Goal: Information Seeking & Learning: Understand process/instructions

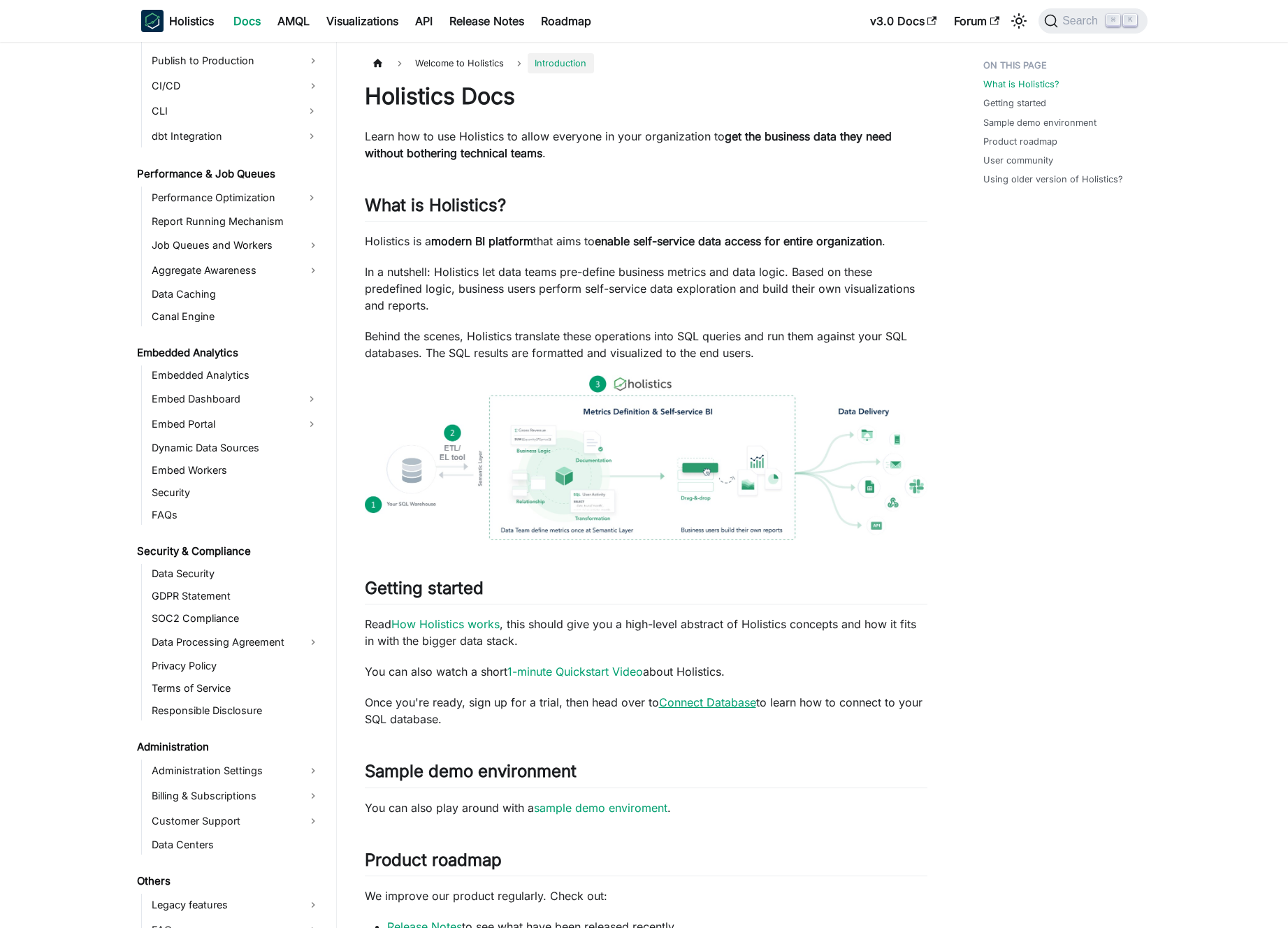
click at [710, 699] on link "Connect Database" at bounding box center [707, 702] width 97 height 14
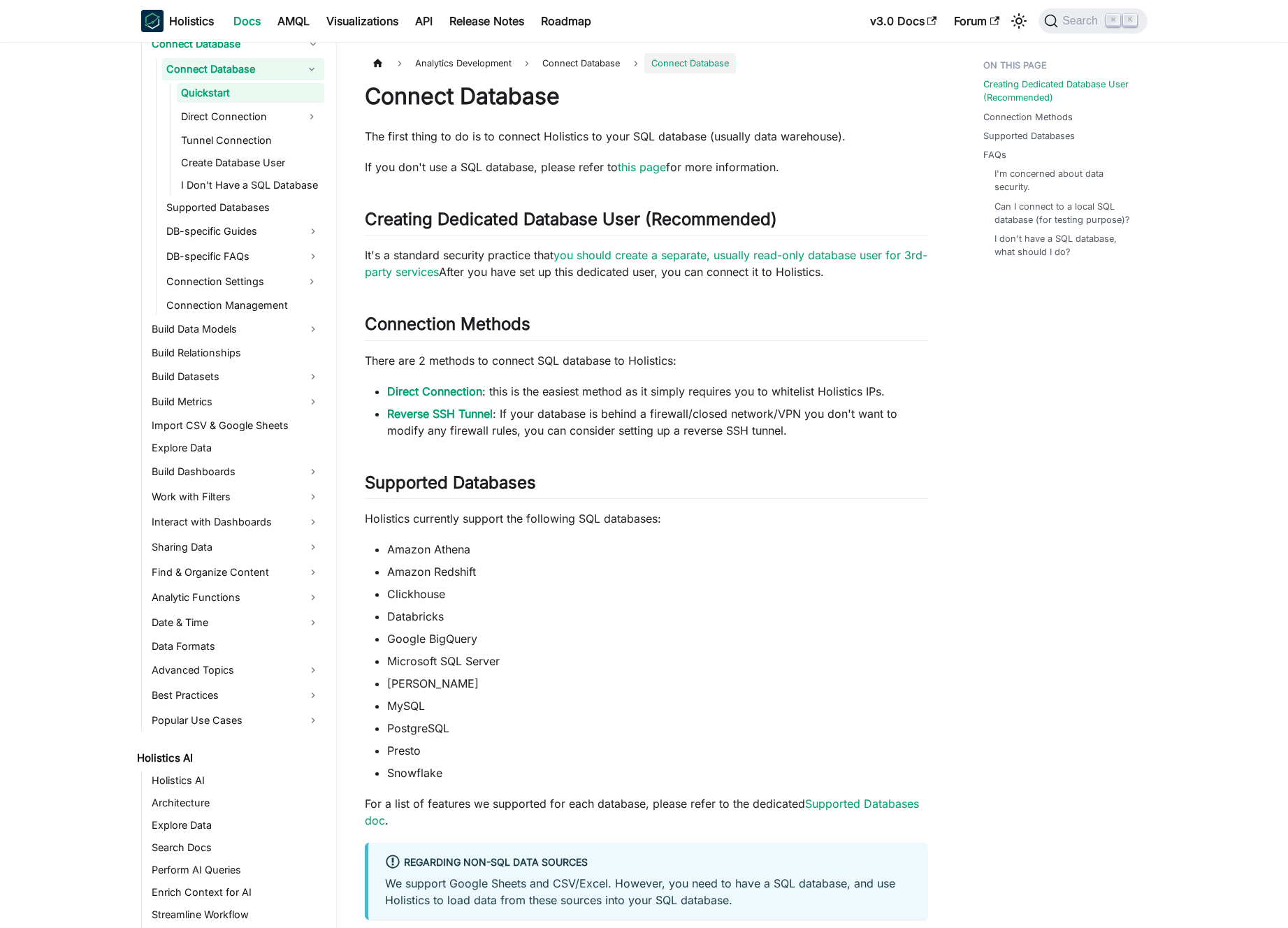
scroll to position [266, 0]
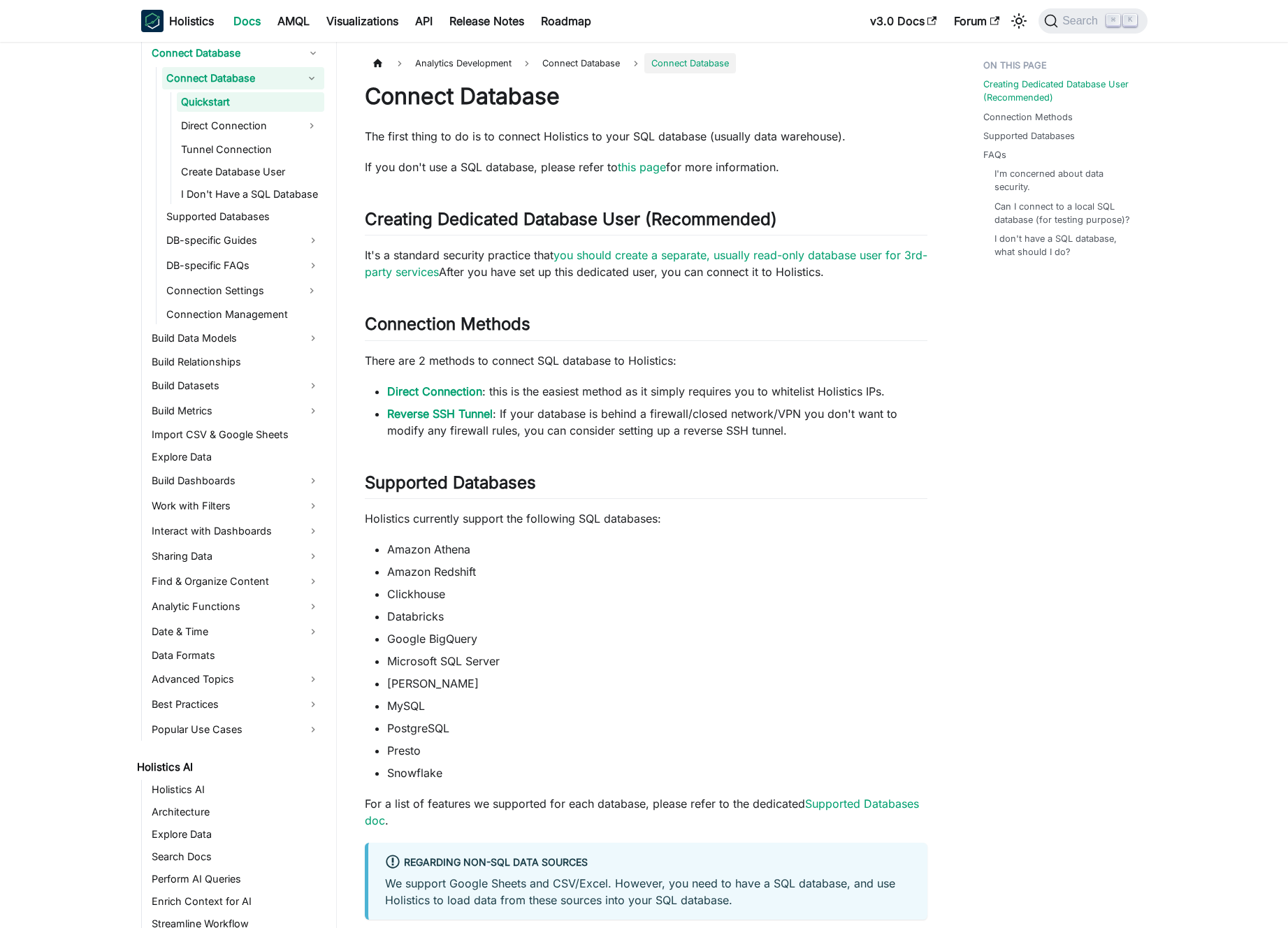
click at [710, 699] on li "MySQL" at bounding box center [657, 706] width 540 height 16
click at [1043, 527] on div "Creating Dedicated Database User (Recommended) Connection Methods Supported Dat…" at bounding box center [1059, 758] width 206 height 1412
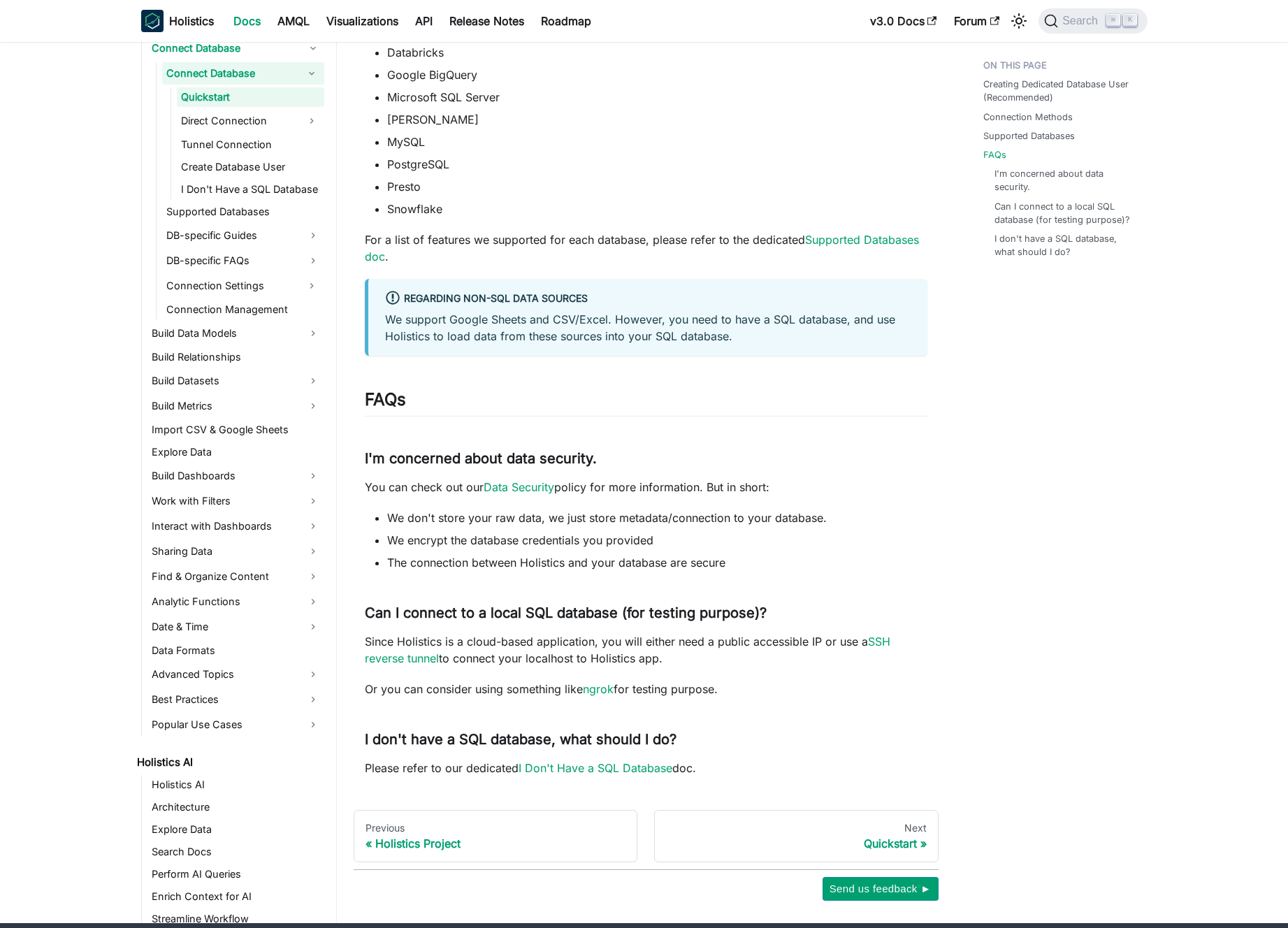
scroll to position [621, 0]
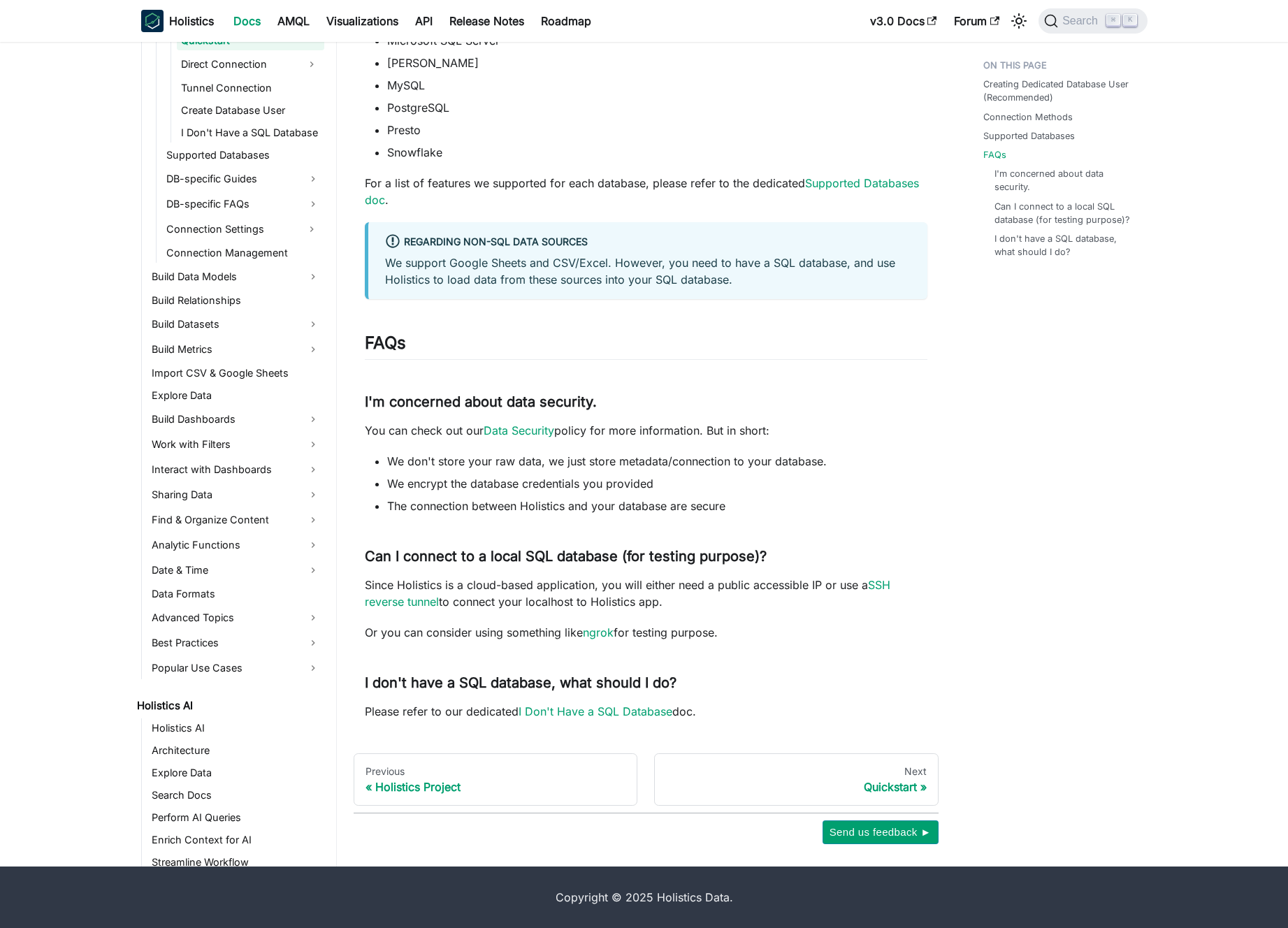
click at [931, 588] on article "Analytics Development Connect Database Connect Database On this page Connect Da…" at bounding box center [647, 75] width 585 height 1287
click at [950, 439] on div "Analytics Development Connect Database Connect Database On this page Connect Da…" at bounding box center [646, 138] width 619 height 1412
click at [931, 443] on article "Analytics Development Connect Database Connect Database On this page Connect Da…" at bounding box center [647, 75] width 585 height 1287
